Goal: Find specific page/section: Find specific page/section

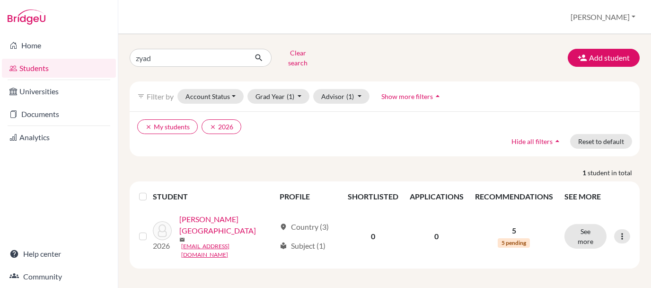
click at [145, 54] on input "zyad" at bounding box center [188, 58] width 117 height 18
type input "[PERSON_NAME]"
click button "submit" at bounding box center [258, 58] width 25 height 18
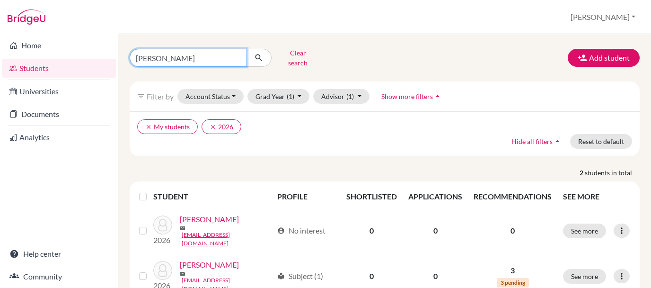
click at [151, 58] on input "[PERSON_NAME]" at bounding box center [188, 58] width 117 height 18
type input "maryam"
click button "submit" at bounding box center [258, 58] width 25 height 18
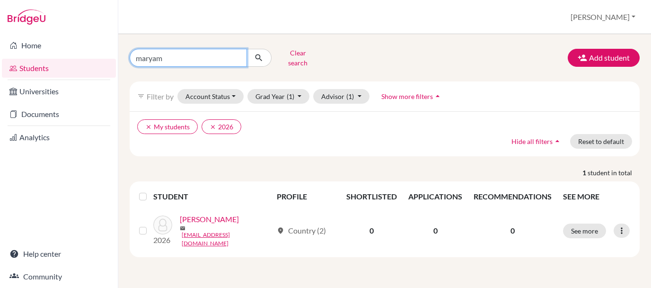
click at [151, 57] on input "maryam" at bounding box center [188, 58] width 117 height 18
type input "shamsa"
click button "submit" at bounding box center [258, 58] width 25 height 18
click at [149, 56] on input "shamsa" at bounding box center [188, 58] width 117 height 18
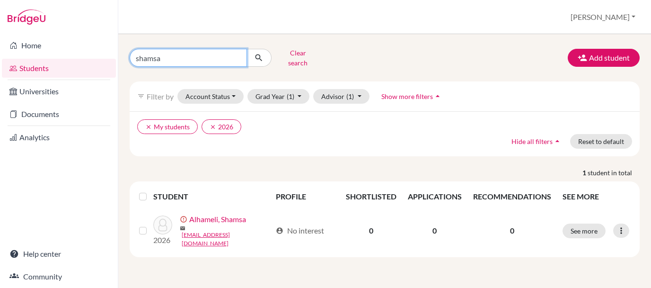
click at [149, 56] on input "shamsa" at bounding box center [188, 58] width 117 height 18
type input "47796"
click button "submit" at bounding box center [258, 58] width 25 height 18
